Goal: Task Accomplishment & Management: Manage account settings

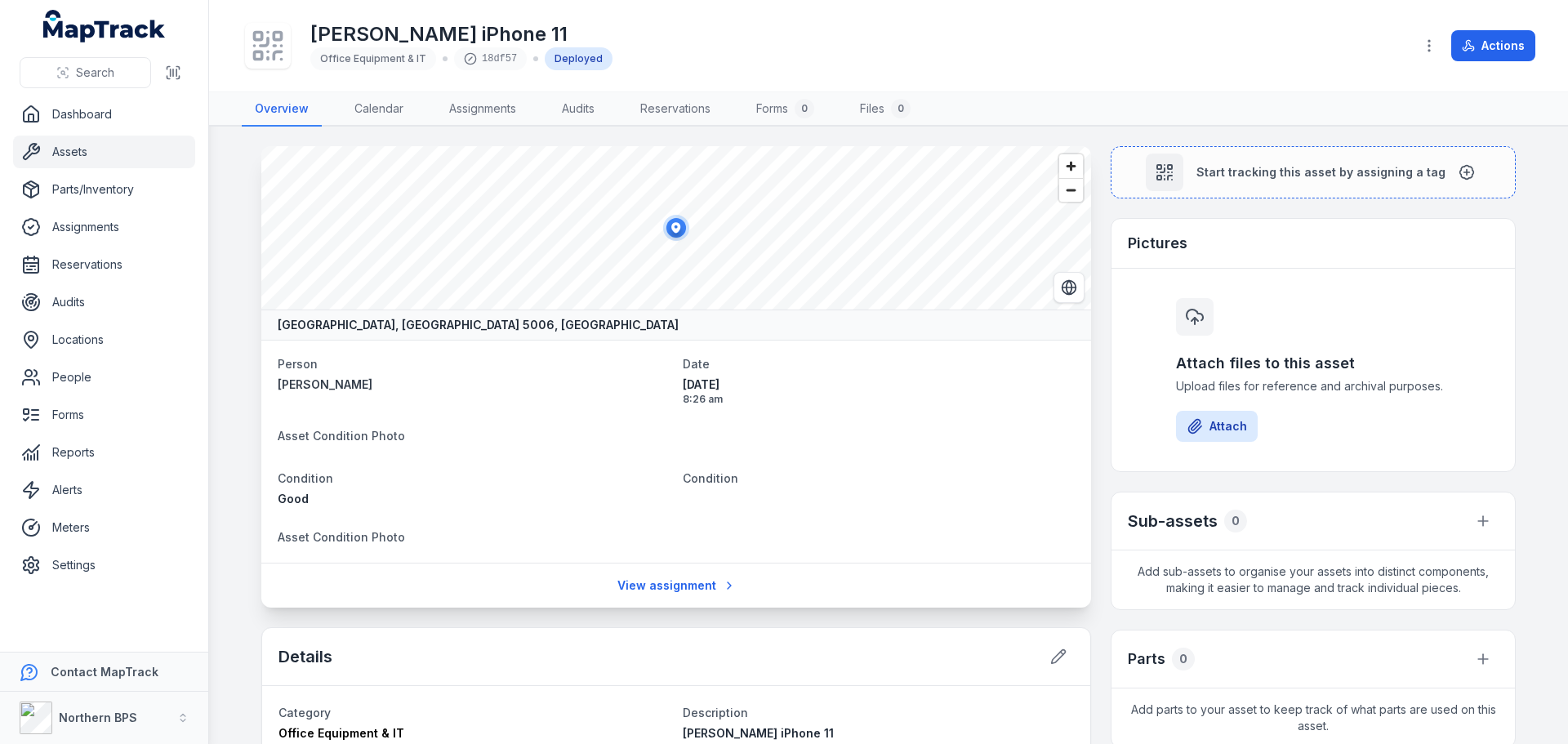
click at [963, 444] on dt "Asset Condition Photo" at bounding box center [676, 435] width 797 height 20
click at [1434, 55] on button "button" at bounding box center [1429, 45] width 31 height 31
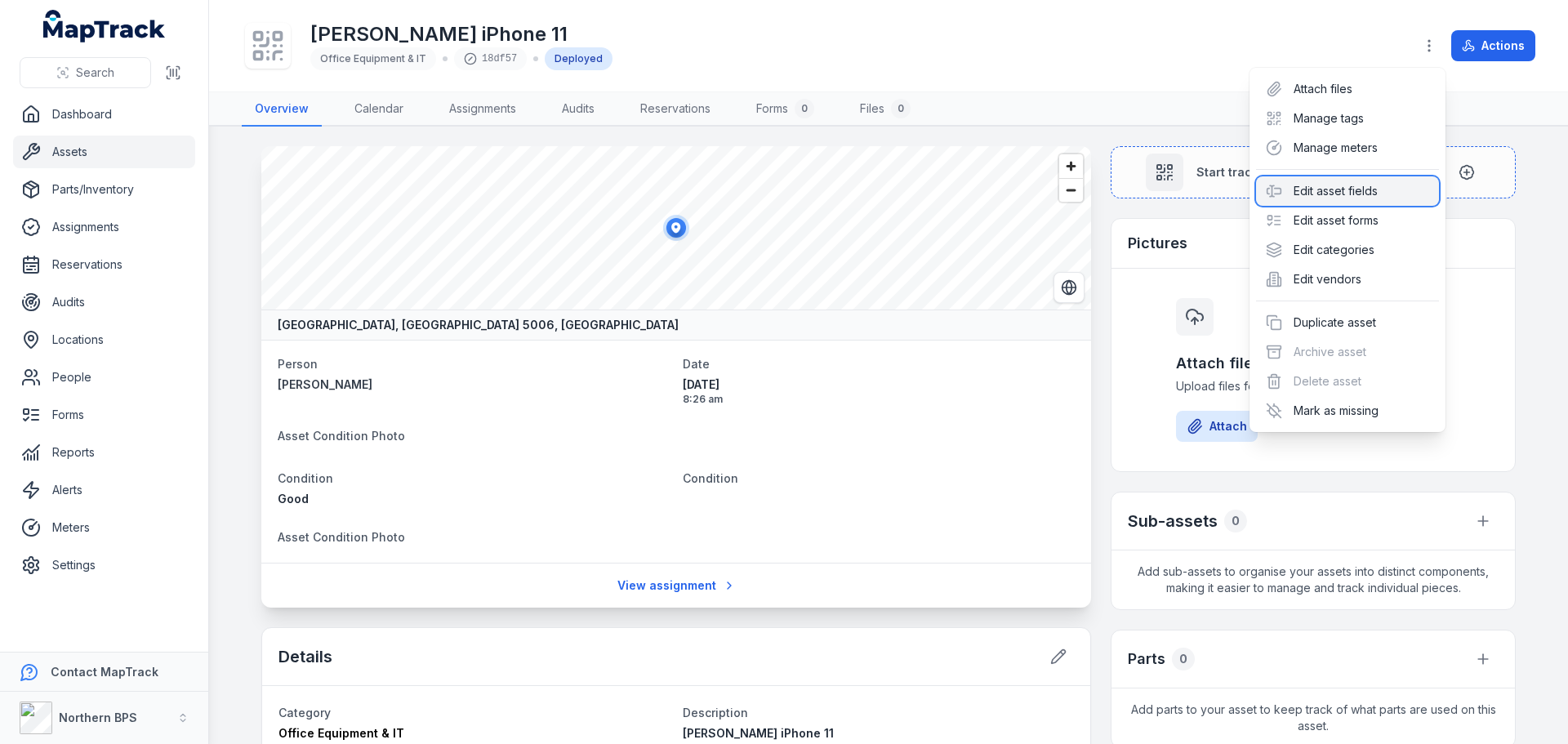
click at [1370, 186] on div "Edit asset fields" at bounding box center [1347, 191] width 183 height 29
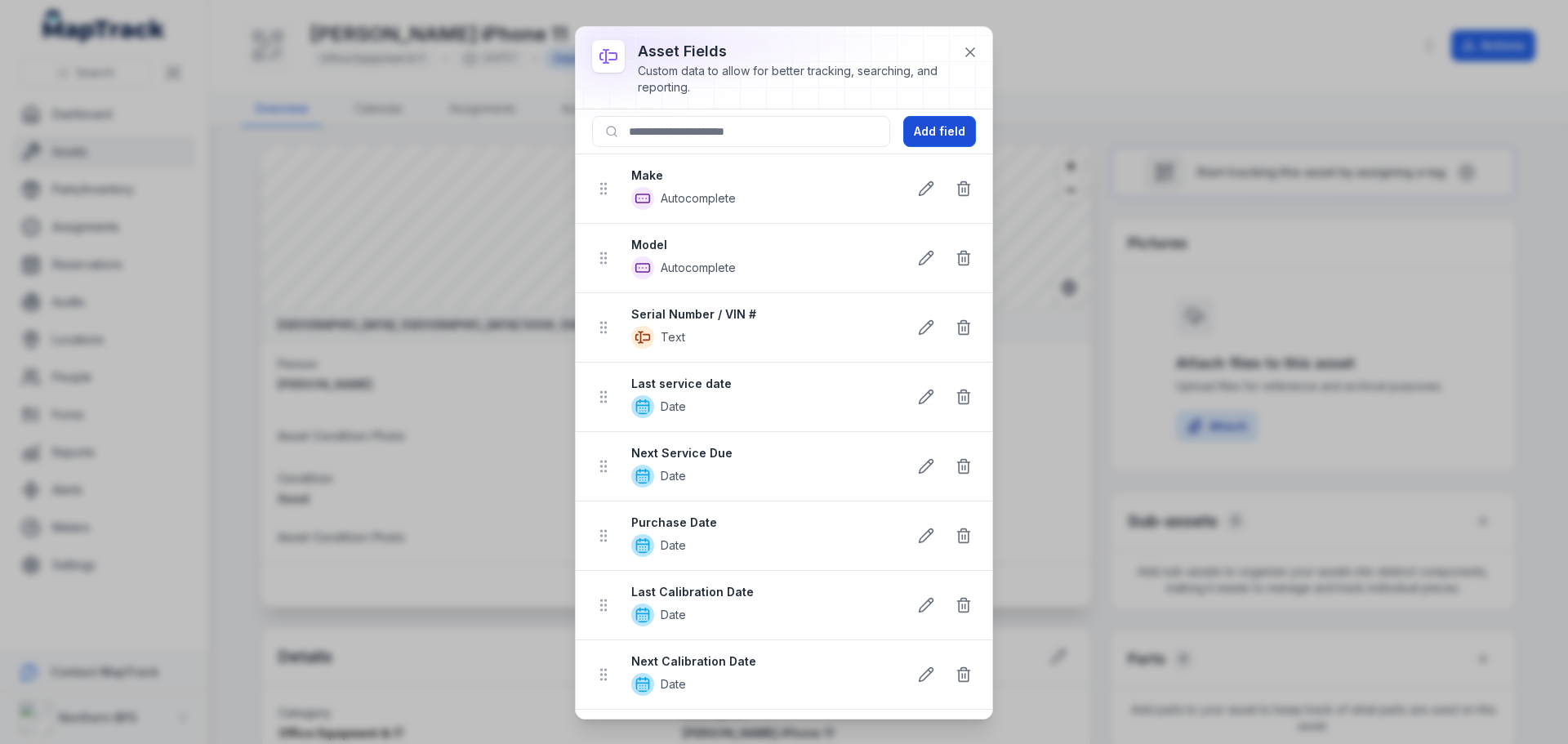
click at [940, 135] on button "Add field" at bounding box center [939, 131] width 73 height 31
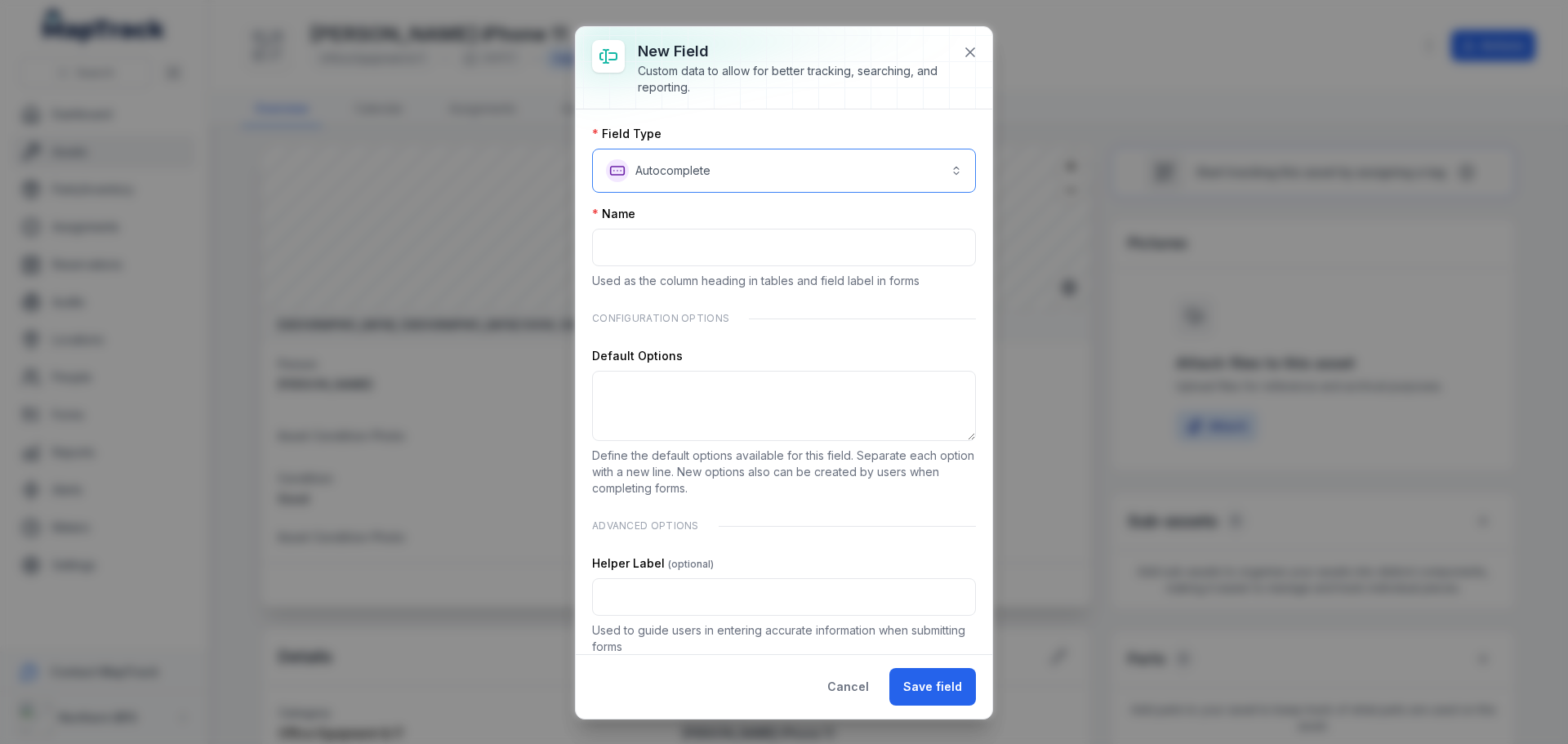
click at [740, 174] on button "**********" at bounding box center [784, 170] width 383 height 44
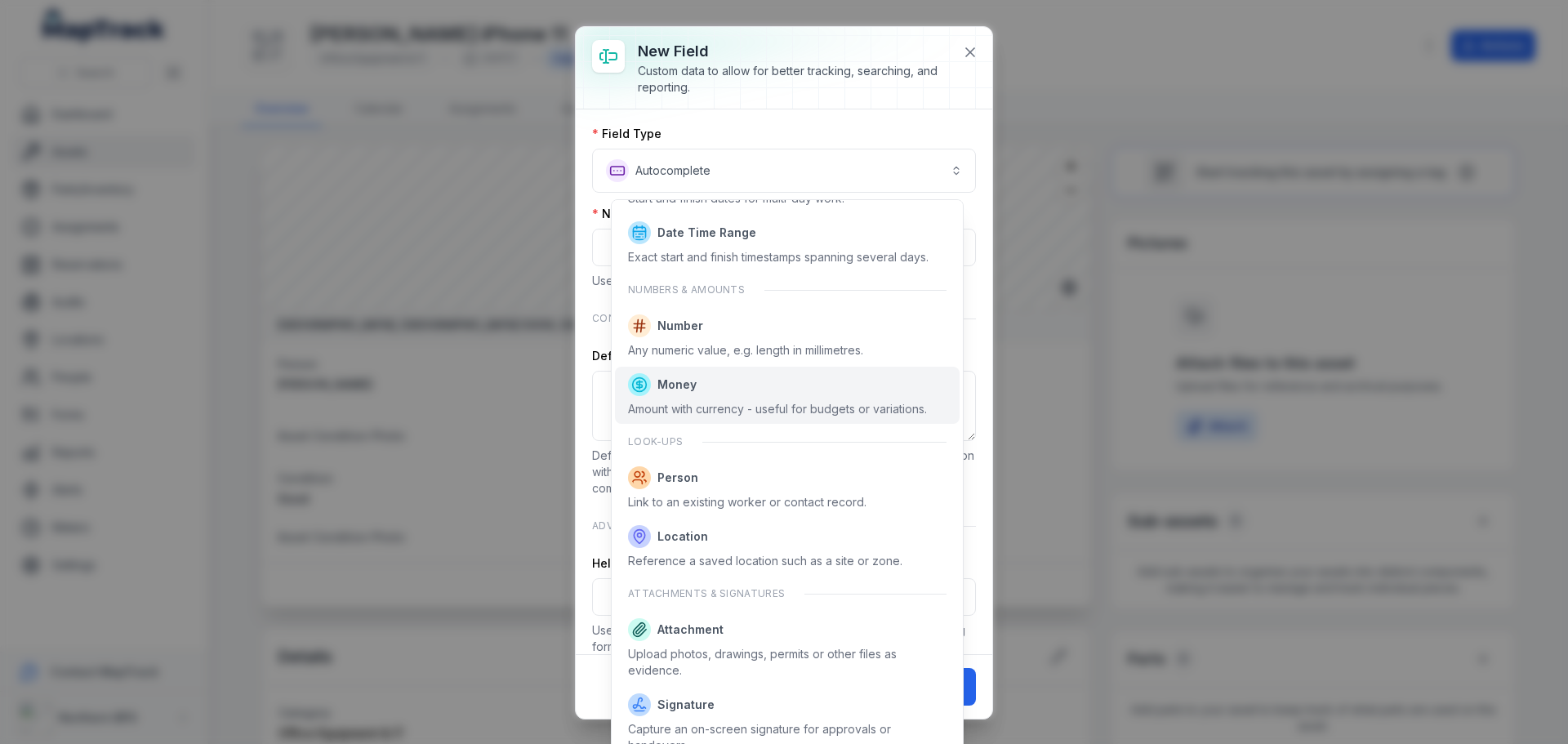
scroll to position [819, 0]
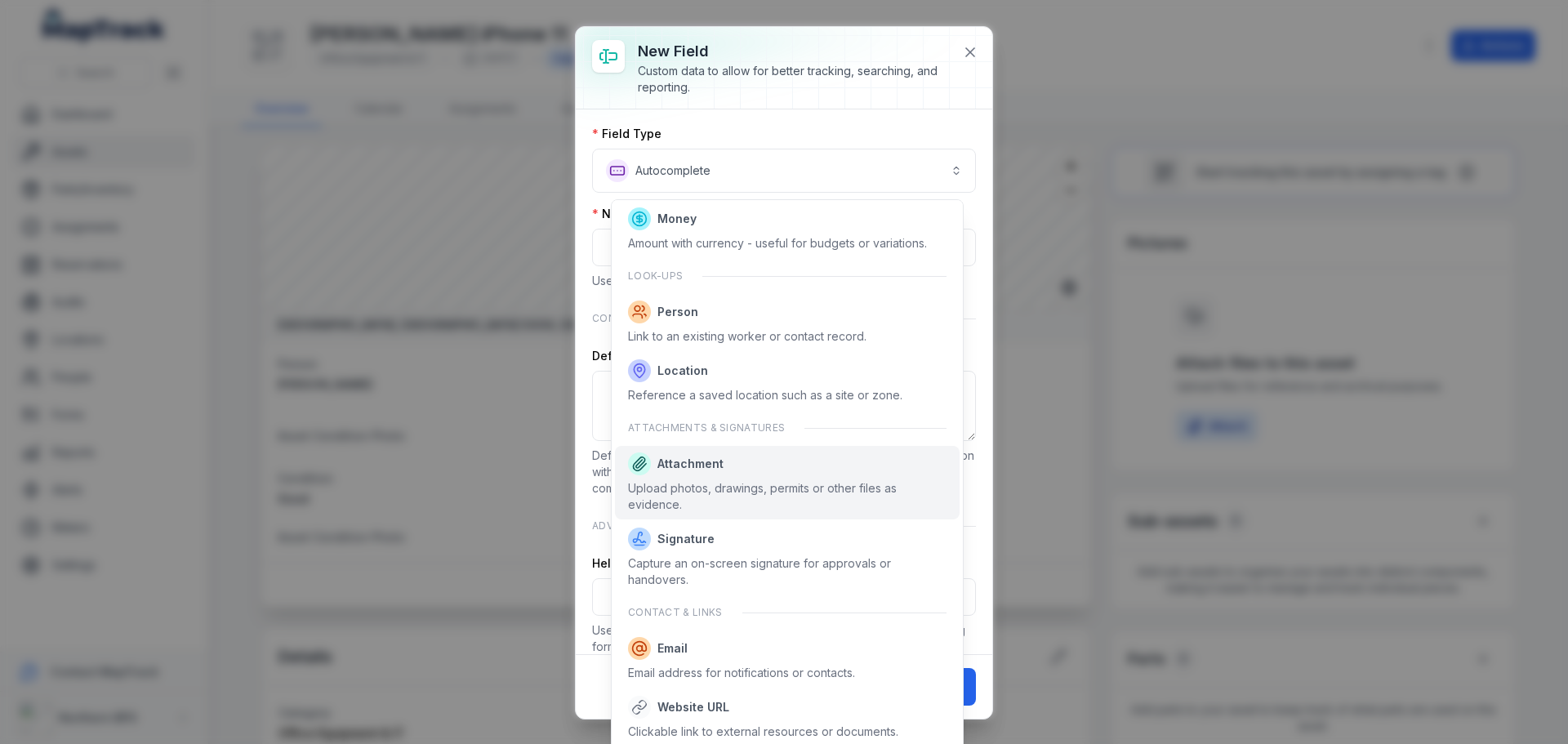
click at [737, 468] on span "Attachment" at bounding box center [787, 463] width 318 height 22
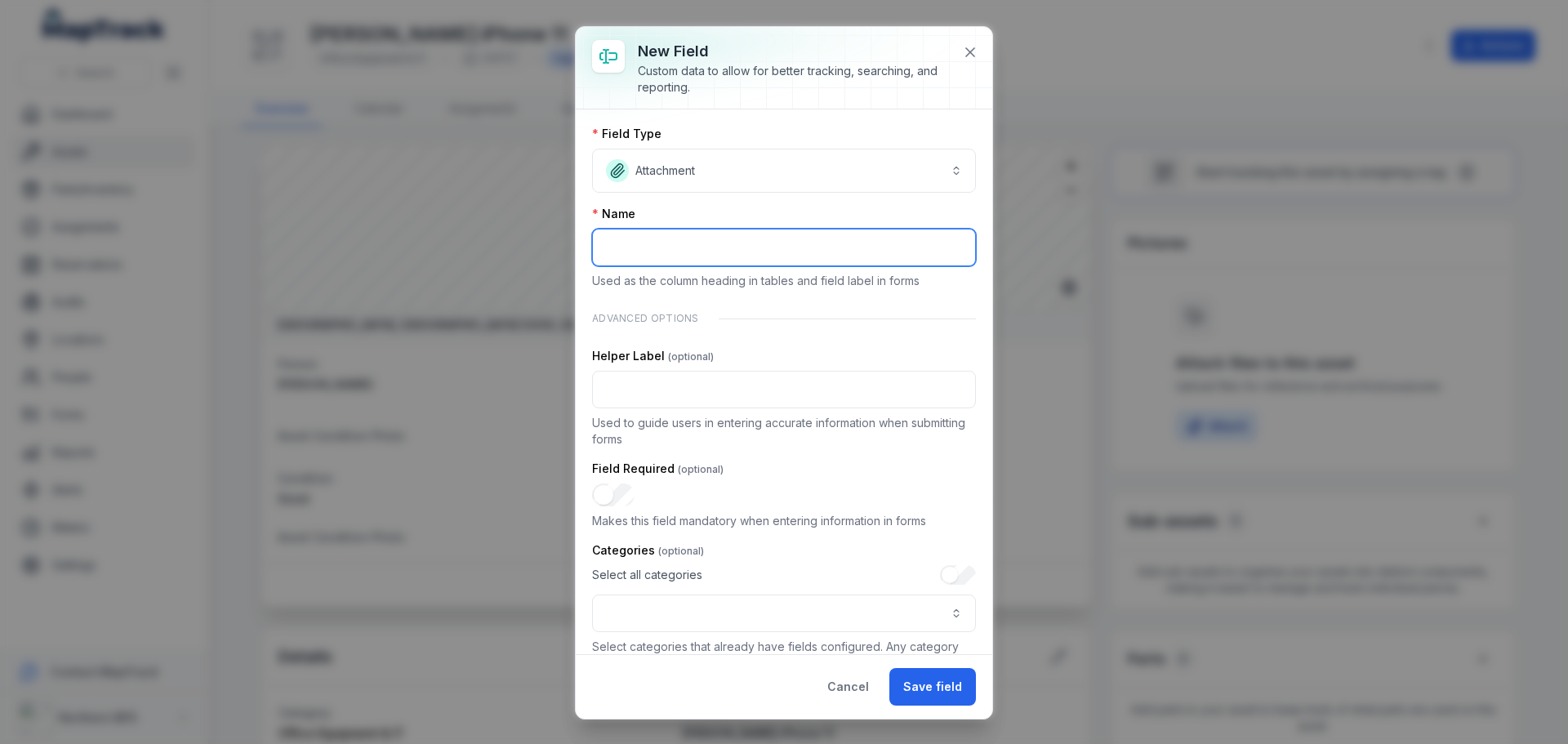
click at [673, 242] on input ":ru6:-form-item-label" at bounding box center [784, 247] width 383 height 37
type input "**********"
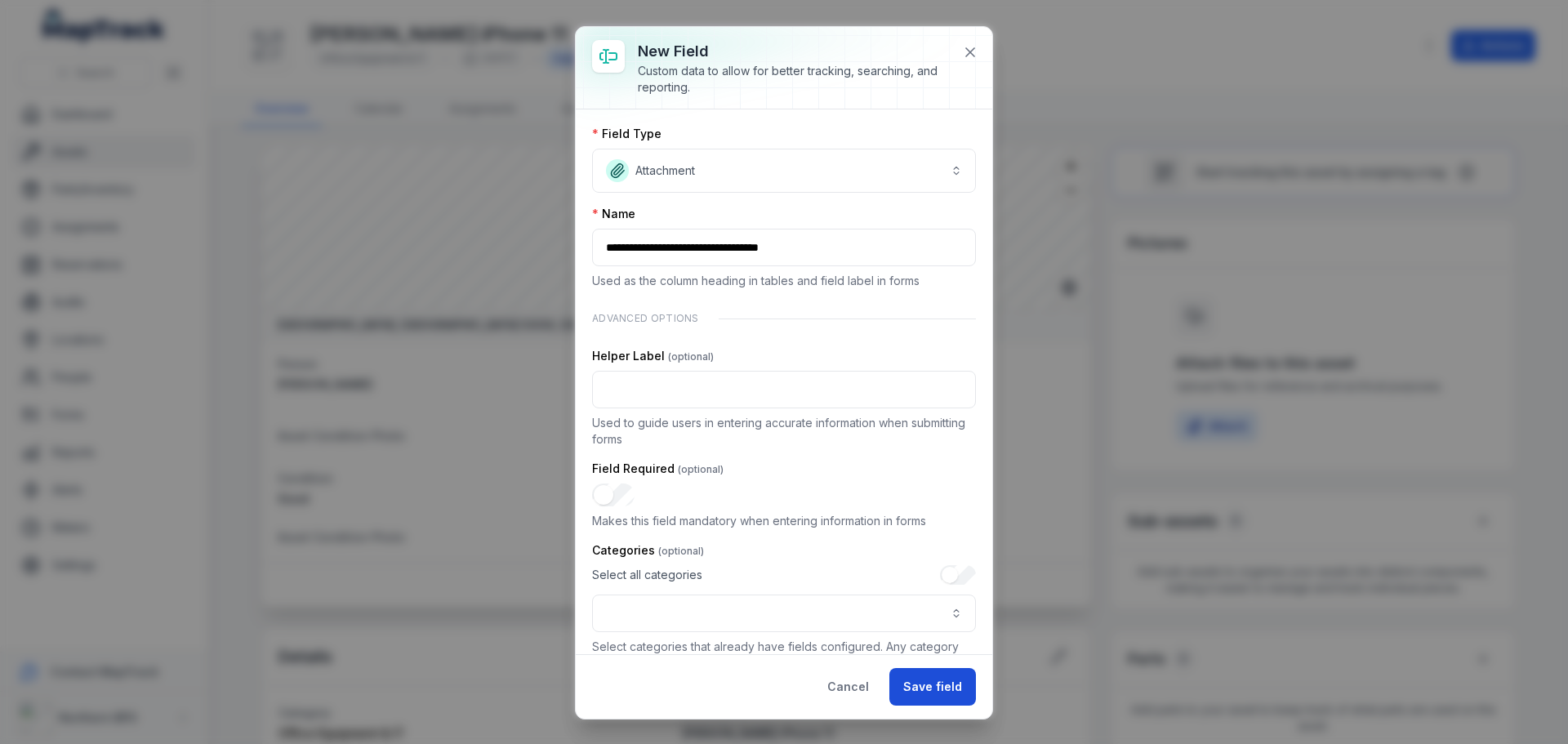
click at [946, 681] on button "Save field" at bounding box center [933, 686] width 87 height 37
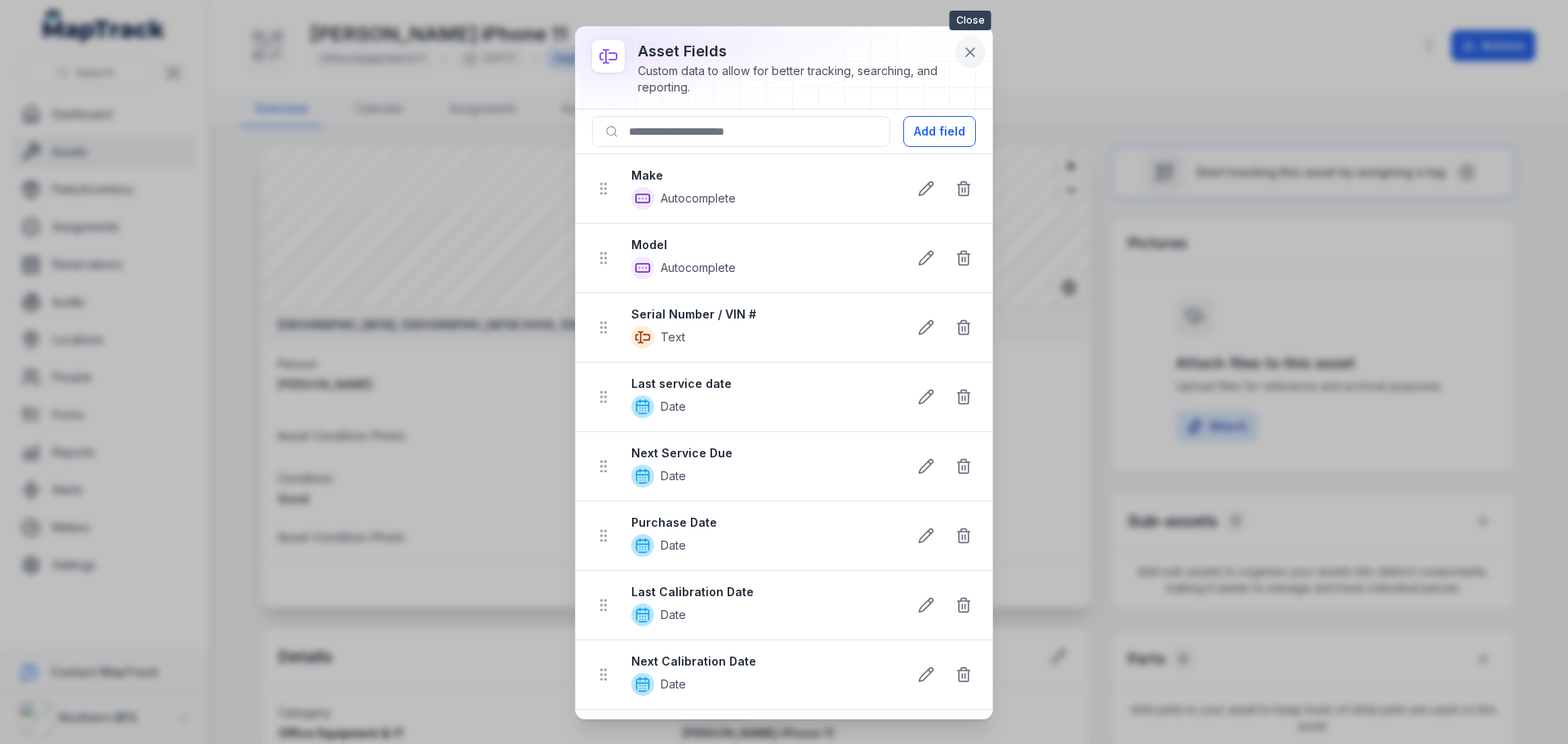
click at [974, 47] on icon at bounding box center [970, 52] width 17 height 17
